Goal: Task Accomplishment & Management: Use online tool/utility

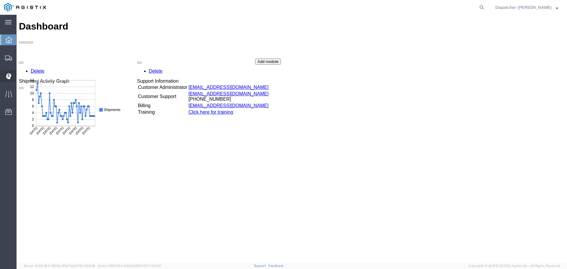
click at [6, 76] on icon at bounding box center [8, 76] width 5 height 6
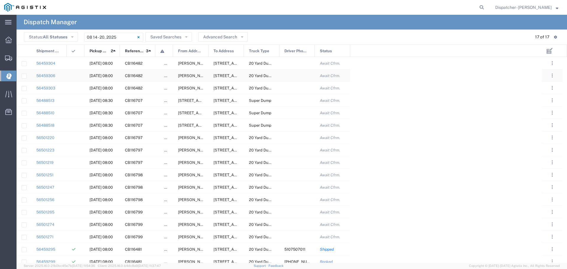
click at [296, 79] on div at bounding box center [296, 75] width 35 height 12
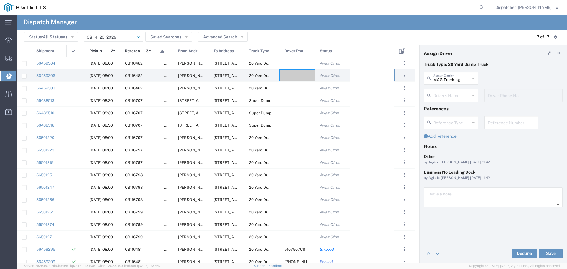
click at [475, 77] on div "MAG Trucking Assign Carrier" at bounding box center [451, 78] width 54 height 13
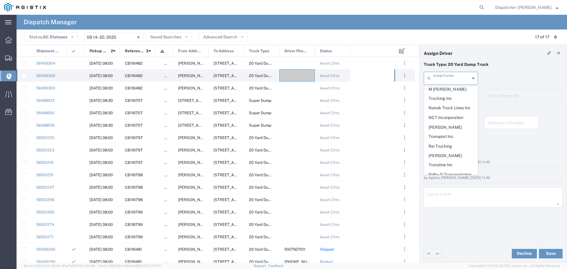
scroll to position [259, 0]
click at [440, 178] on span "Sidhu Trucking Inc" at bounding box center [450, 182] width 53 height 9
type input "Sidhu Trucking Inc"
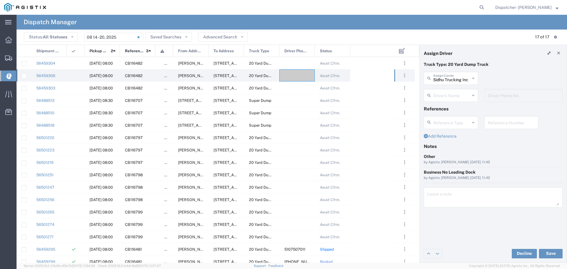
click at [473, 94] on icon at bounding box center [473, 95] width 3 height 9
click at [440, 106] on span "Nirmaljit Sidhu" at bounding box center [450, 108] width 53 height 9
type input "Nirmaljit Sidhu"
type input "510-760-3627"
click at [550, 253] on button "Save" at bounding box center [551, 253] width 24 height 9
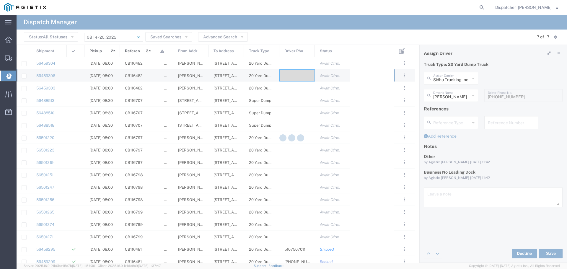
type input "Nirmaljit Sidhu"
type input "Sidhu Trucking Inc"
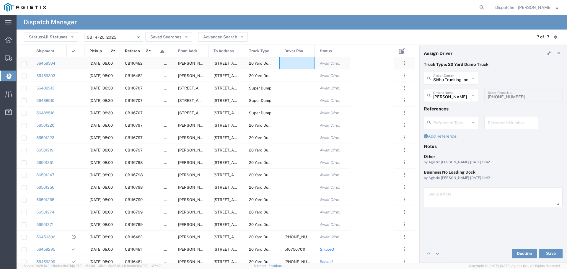
click at [297, 62] on div at bounding box center [296, 63] width 35 height 12
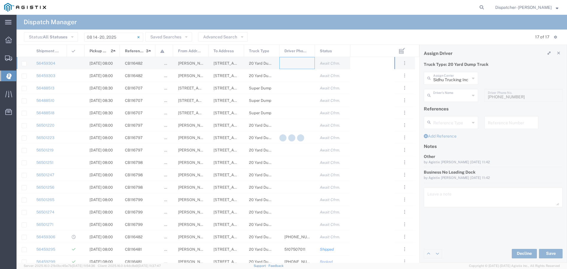
type input "MAG Trucking"
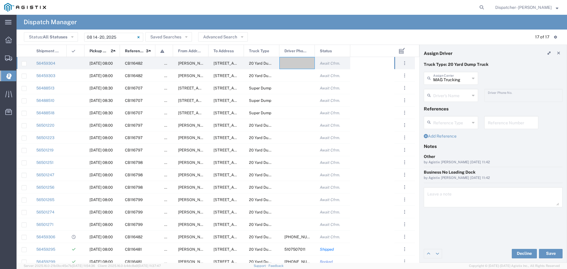
click at [474, 96] on div "Driver's Name" at bounding box center [451, 95] width 54 height 13
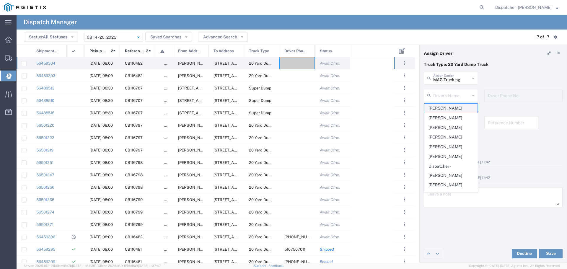
click at [442, 109] on span "Abhishek Choudary" at bounding box center [450, 108] width 53 height 9
type input "Abhishek Choudary"
type input "510-766-8478"
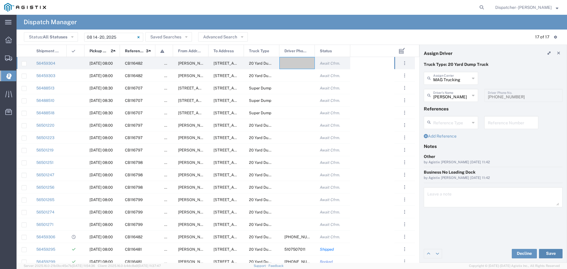
click at [557, 253] on button "Save" at bounding box center [551, 253] width 24 height 9
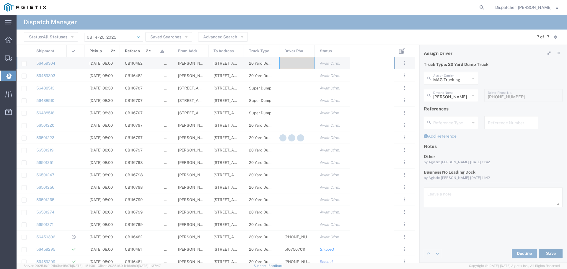
type input "Abhishek Choudary"
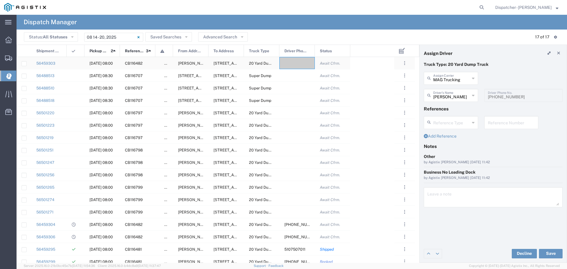
click at [306, 61] on div at bounding box center [296, 63] width 35 height 12
click at [473, 95] on icon at bounding box center [473, 95] width 3 height 9
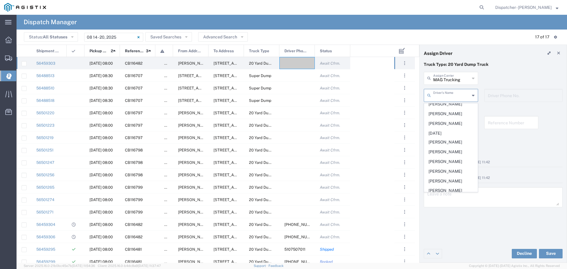
scroll to position [244, 0]
click at [434, 149] on span "Rogelio Casas" at bounding box center [450, 144] width 53 height 9
type input "Rogelio Casas"
type input "5107507011"
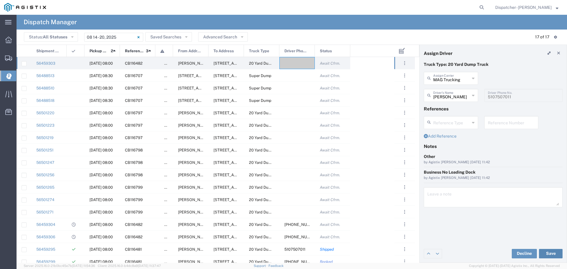
click at [553, 252] on button "Save" at bounding box center [551, 253] width 24 height 9
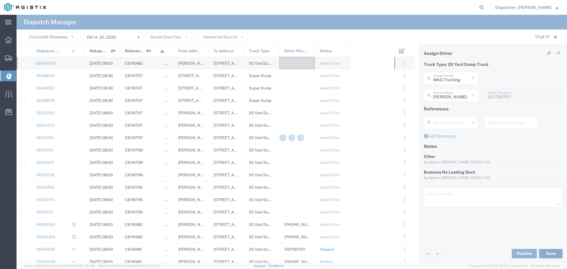
type input "Rogelio Casas"
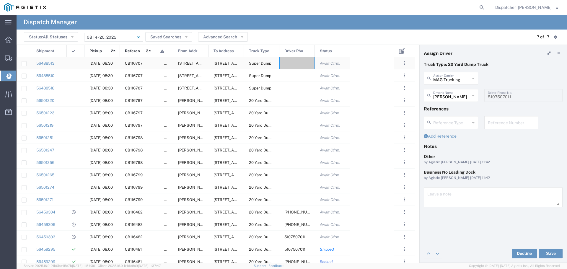
click at [292, 61] on div at bounding box center [296, 63] width 35 height 12
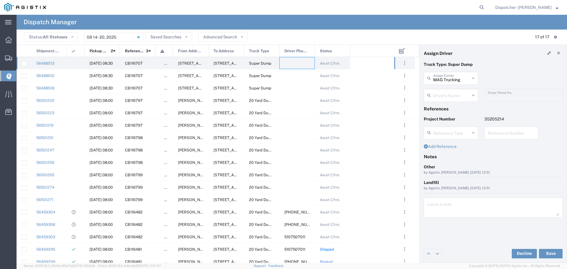
click at [472, 98] on icon at bounding box center [473, 95] width 3 height 9
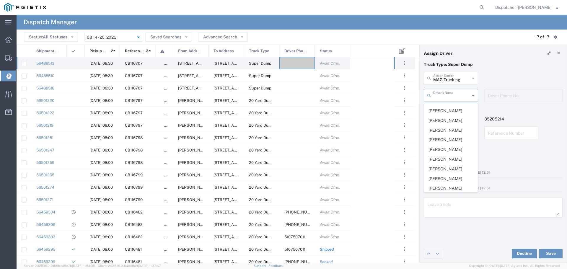
scroll to position [146, 0]
click at [434, 121] on span "Huy Le" at bounding box center [450, 116] width 53 height 9
type input "Huy Le"
type input "5103295144"
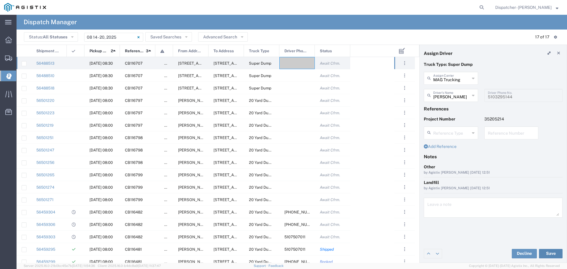
click at [550, 254] on button "Save" at bounding box center [551, 253] width 24 height 9
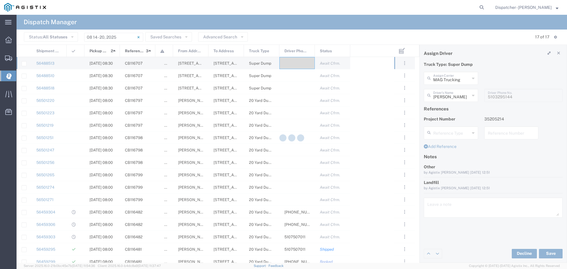
type input "Huy Le"
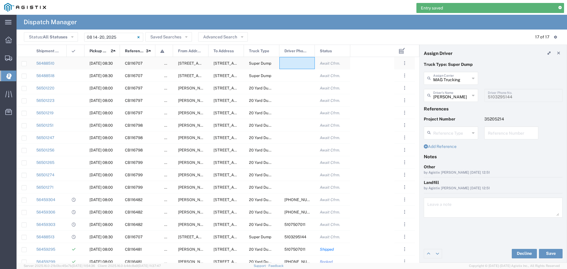
click at [291, 63] on div at bounding box center [296, 63] width 35 height 12
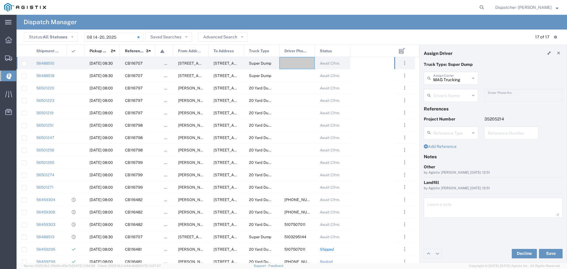
click at [473, 78] on icon at bounding box center [473, 77] width 3 height 9
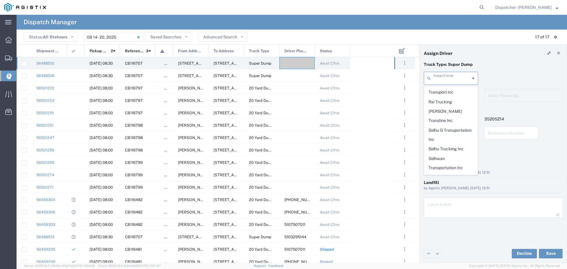
scroll to position [301, 0]
click at [442, 174] on span "T-Kim Trucking" at bounding box center [450, 183] width 53 height 18
type input "T-Kim Trucking"
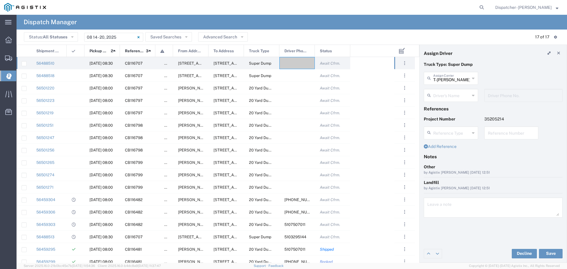
click at [473, 96] on icon at bounding box center [473, 95] width 3 height 9
click at [442, 109] on span "Thien Tran" at bounding box center [450, 108] width 53 height 9
type input "Thien Tran"
type input "5105899445"
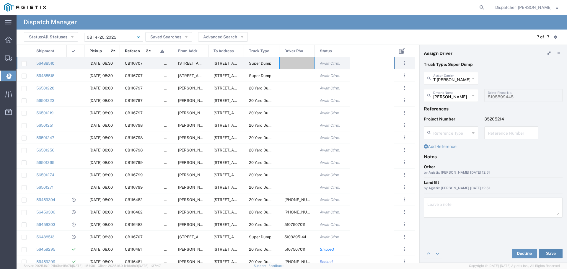
click at [553, 253] on button "Save" at bounding box center [551, 253] width 24 height 9
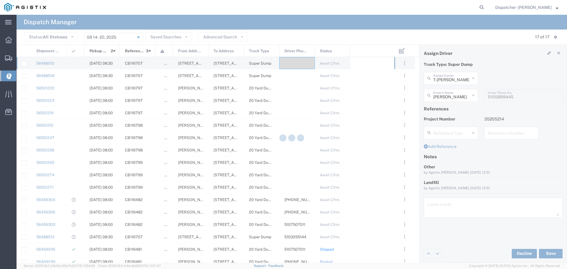
type input "Thien Tran"
type input "T-Kim Trucking"
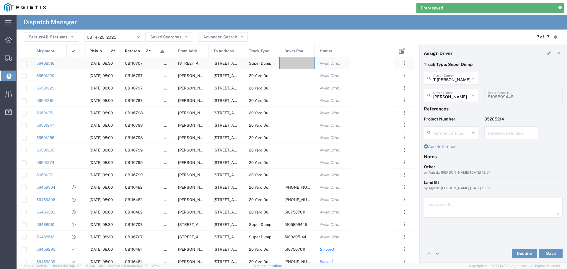
click at [298, 63] on div at bounding box center [296, 63] width 35 height 12
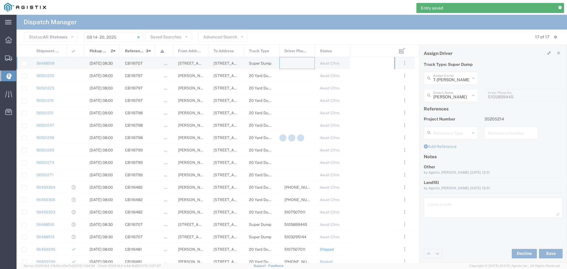
type input "MAG Trucking"
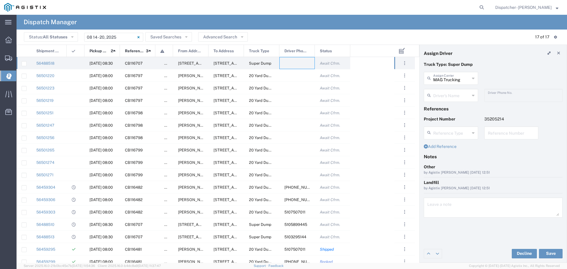
click at [474, 98] on icon at bounding box center [473, 95] width 3 height 9
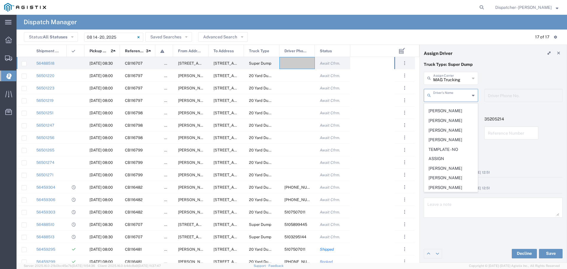
scroll to position [290, 0]
click at [447, 170] on span "Thach Hoang" at bounding box center [450, 165] width 53 height 9
type input "Thach Hoang"
type input "510-387-6602"
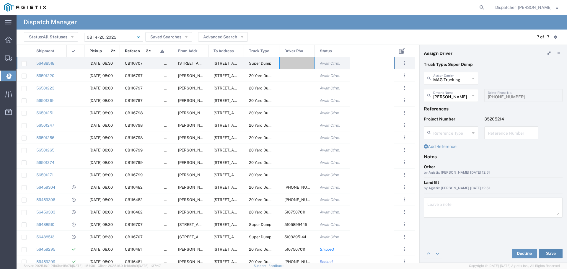
click at [550, 255] on button "Save" at bounding box center [551, 253] width 24 height 9
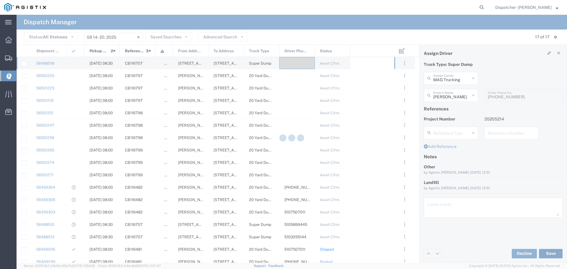
type input "Thach Hoang"
